Goal: Task Accomplishment & Management: Use online tool/utility

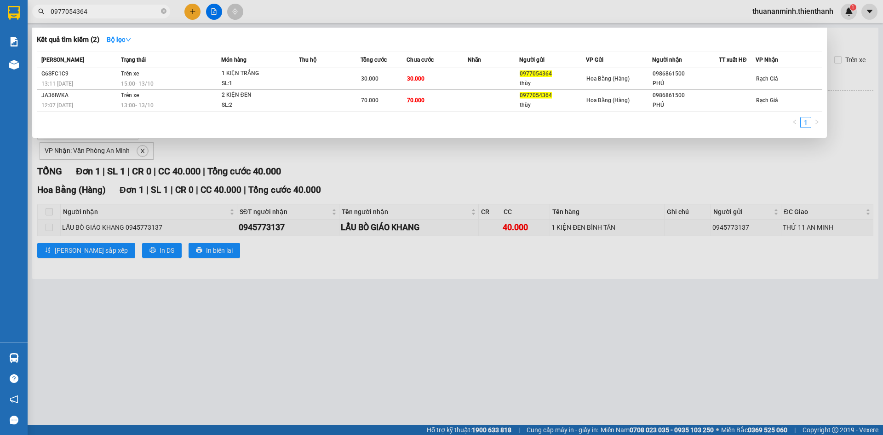
click at [162, 8] on span at bounding box center [164, 11] width 6 height 9
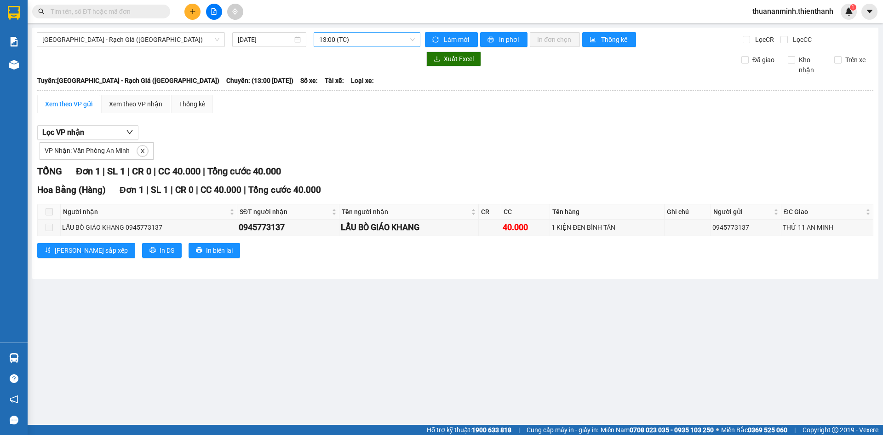
click at [351, 39] on span "13:00 (TC)" at bounding box center [367, 40] width 96 height 14
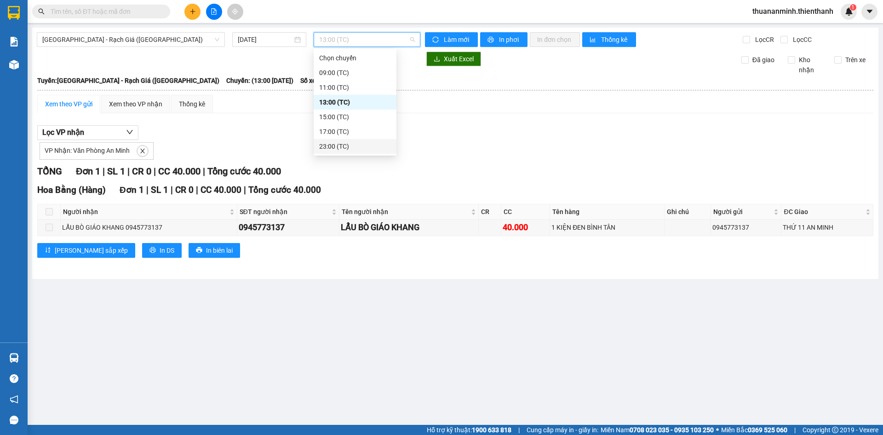
click at [350, 144] on div "23:00 (TC)" at bounding box center [355, 146] width 72 height 10
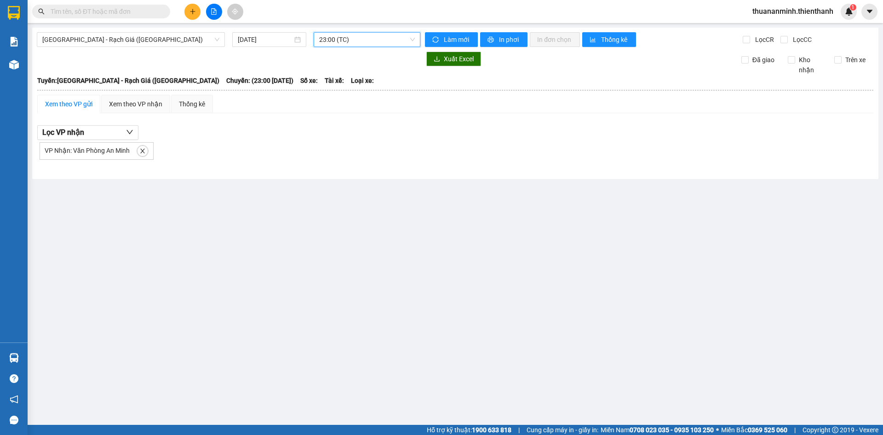
click at [380, 40] on span "23:00 (TC)" at bounding box center [367, 40] width 96 height 14
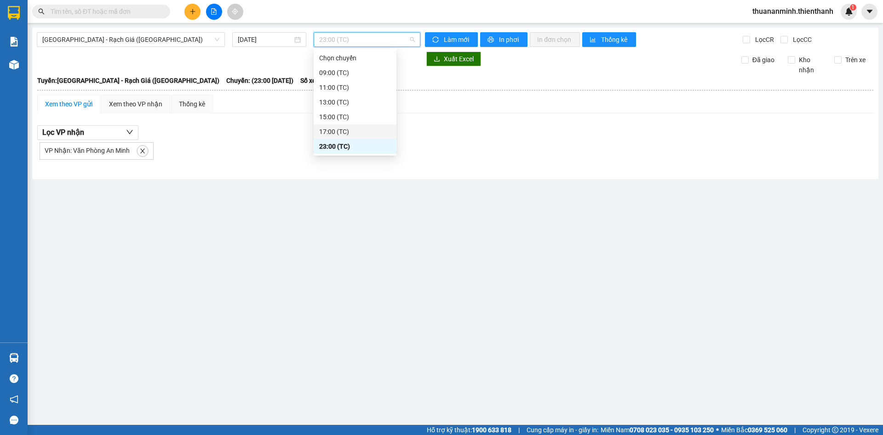
click at [346, 132] on div "17:00 (TC)" at bounding box center [355, 132] width 72 height 10
click at [374, 40] on span "17:00 (TC)" at bounding box center [367, 40] width 96 height 14
click at [353, 115] on div "15:00 (TC)" at bounding box center [355, 117] width 72 height 10
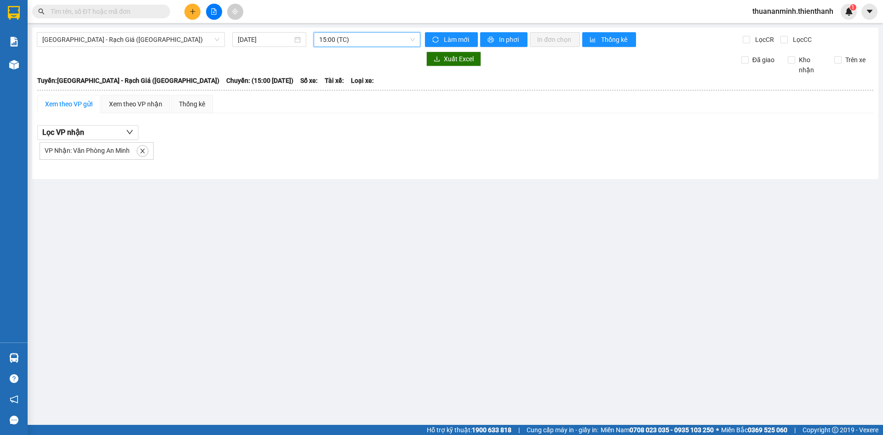
click at [379, 41] on span "15:00 (TC)" at bounding box center [367, 40] width 96 height 14
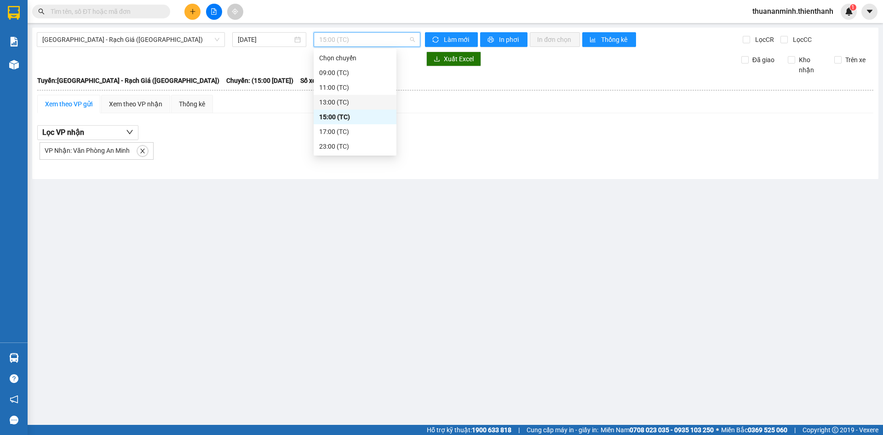
drag, startPoint x: 345, startPoint y: 98, endPoint x: 355, endPoint y: 66, distance: 33.8
click at [345, 98] on div "13:00 (TC)" at bounding box center [355, 102] width 72 height 10
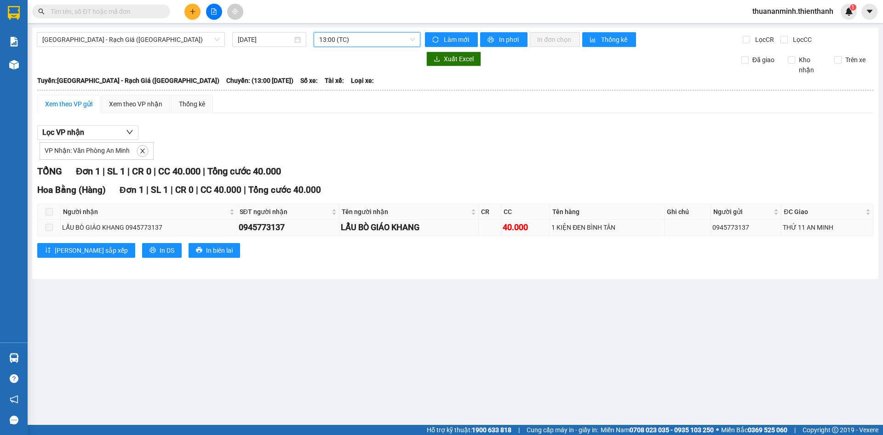
click at [254, 230] on div "0945773137" at bounding box center [288, 227] width 99 height 13
copy div "0945773137"
click at [125, 9] on input "text" at bounding box center [105, 11] width 109 height 10
paste input "0917994299"
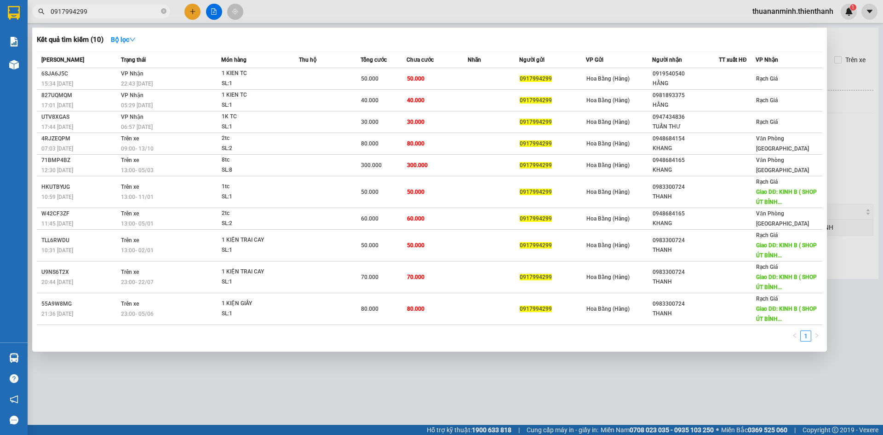
click at [127, 12] on input "0917994299" at bounding box center [105, 11] width 109 height 10
click at [118, 14] on input "0917994299" at bounding box center [105, 11] width 109 height 10
type input "0917994299"
